Goal: Task Accomplishment & Management: Complete application form

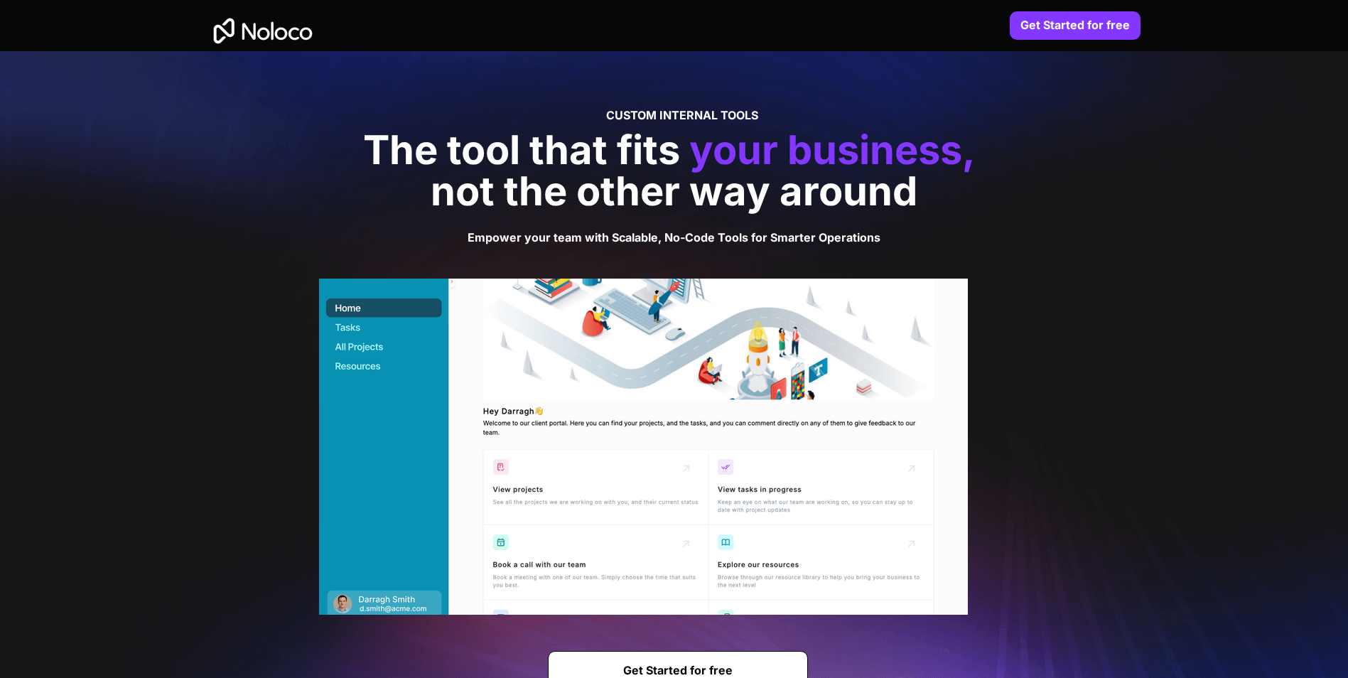
click at [763, 655] on link "Get Started for free" at bounding box center [678, 670] width 260 height 39
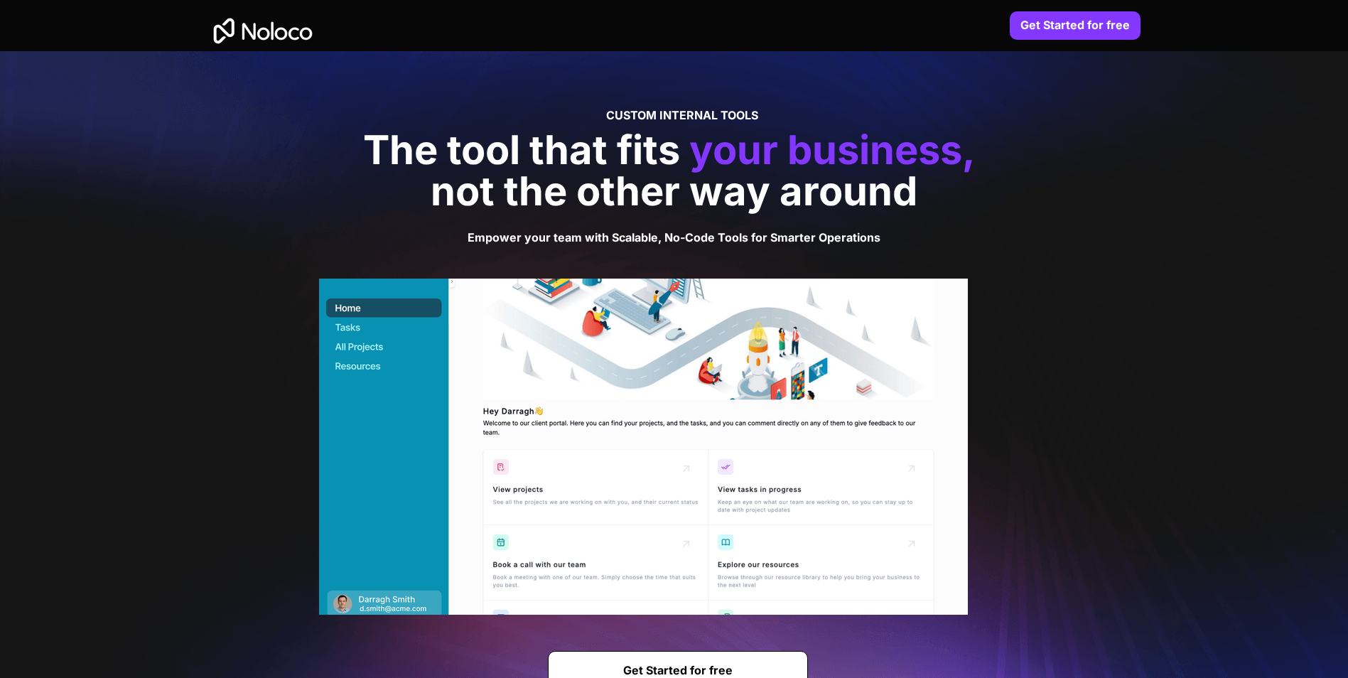
click at [763, 655] on link "Get Started for free" at bounding box center [678, 670] width 260 height 39
